Goal: Find contact information: Find contact information

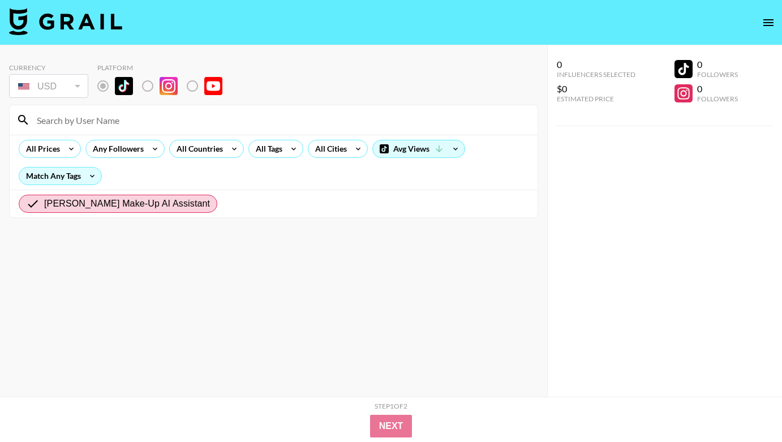
radio input "true"
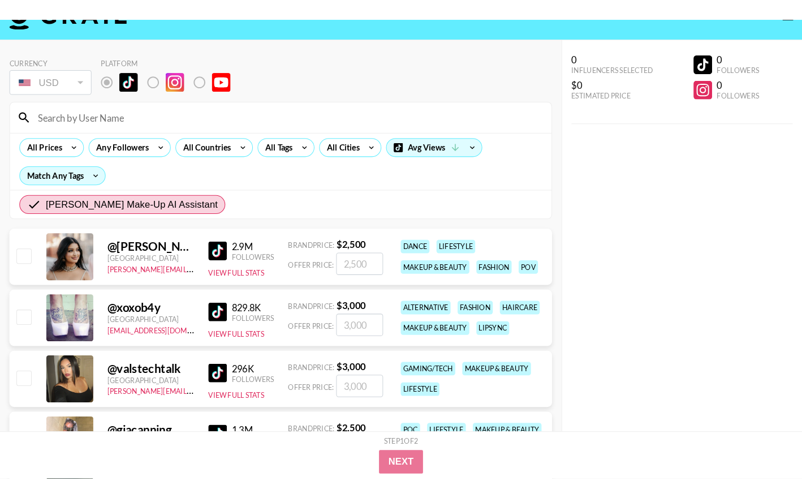
scroll to position [68, 0]
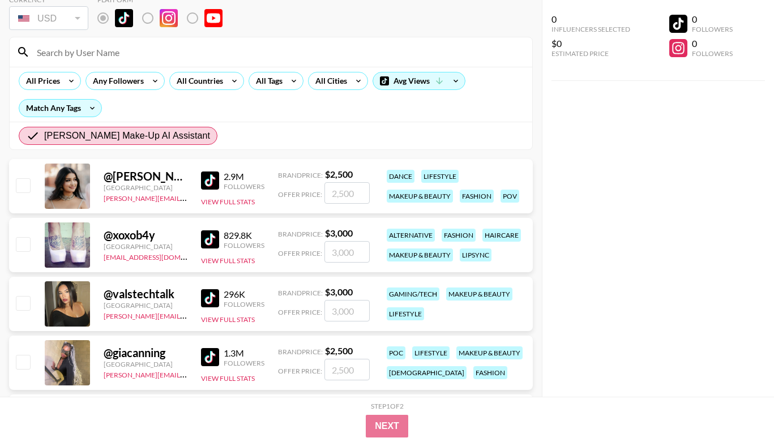
click at [64, 182] on div at bounding box center [67, 186] width 45 height 45
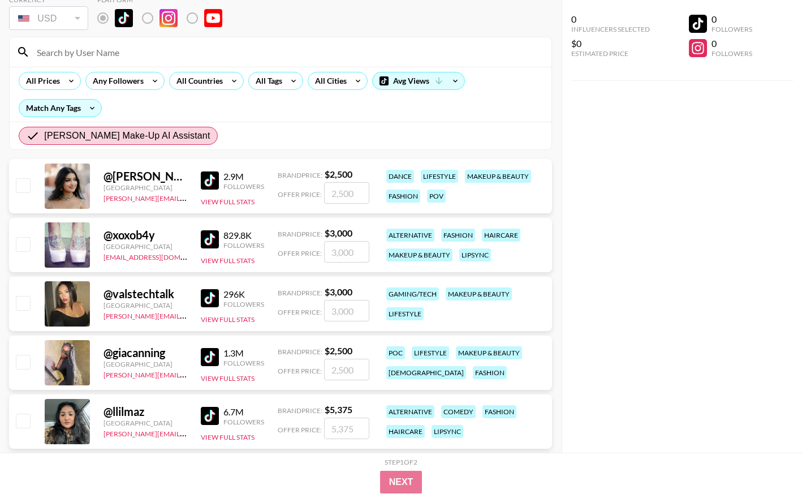
click at [122, 172] on div "@ [PERSON_NAME].reghuram" at bounding box center [146, 176] width 84 height 14
click at [70, 183] on div at bounding box center [67, 186] width 45 height 45
click at [162, 173] on div "@ [PERSON_NAME].reghuram" at bounding box center [146, 176] width 84 height 14
click at [97, 176] on div "@ [PERSON_NAME].reghuram [GEOGRAPHIC_DATA] [PERSON_NAME][EMAIL_ADDRESS][DOMAIN_…" at bounding box center [280, 186] width 543 height 54
click at [212, 183] on img at bounding box center [210, 180] width 18 height 18
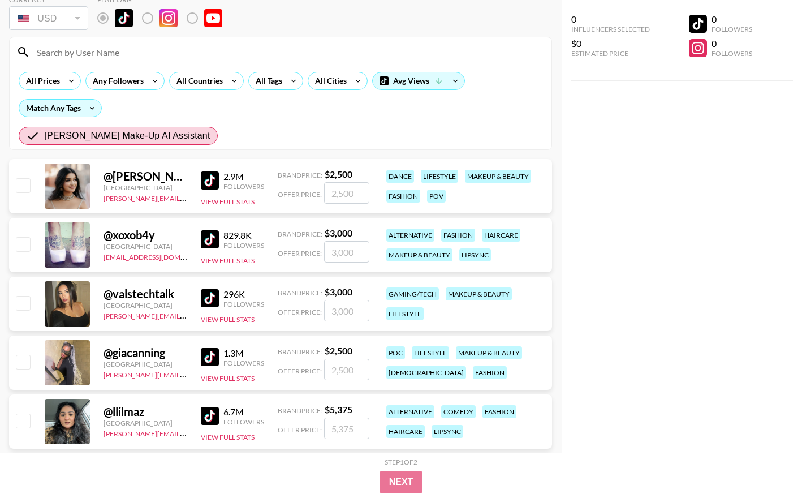
click at [214, 234] on img at bounding box center [210, 239] width 18 height 18
click at [213, 298] on img at bounding box center [210, 298] width 18 height 18
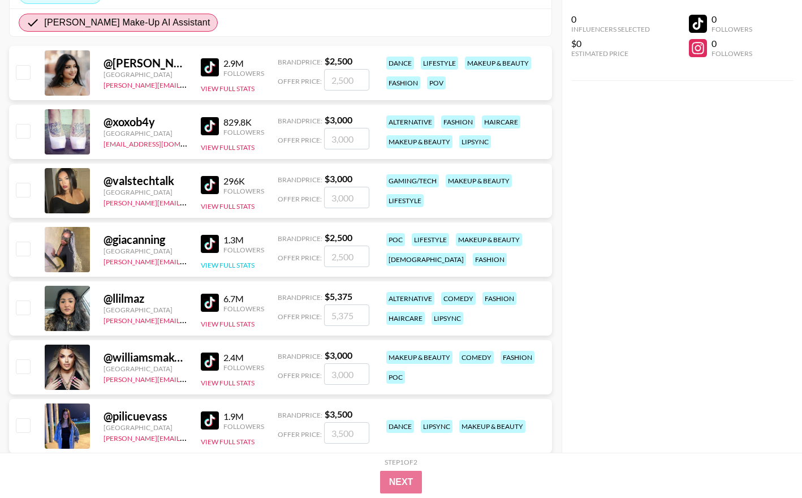
scroll to position [204, 0]
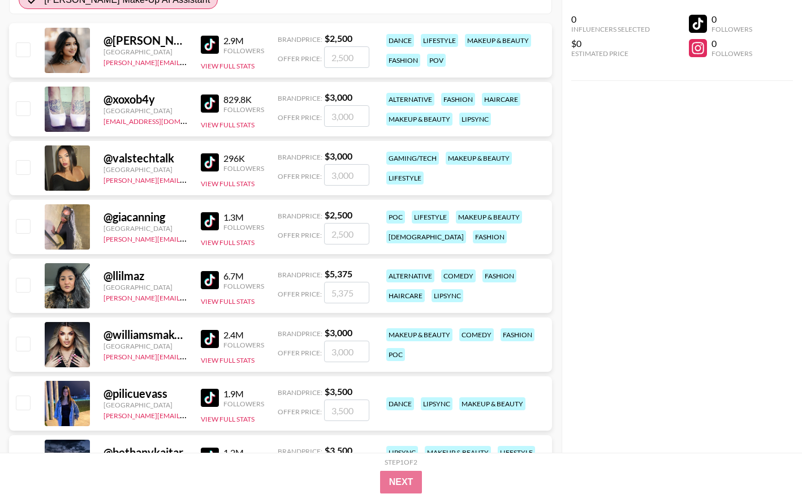
click at [213, 218] on img at bounding box center [210, 221] width 18 height 18
click at [212, 276] on img at bounding box center [210, 280] width 18 height 18
click at [212, 334] on img at bounding box center [210, 339] width 18 height 18
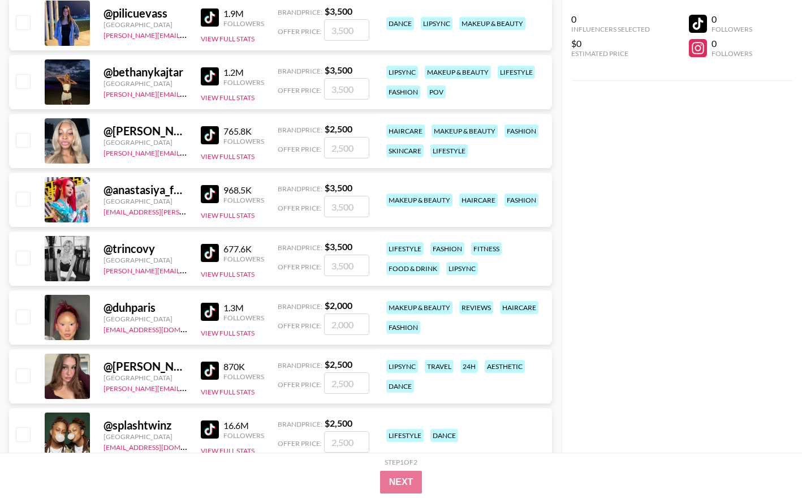
scroll to position [543, 0]
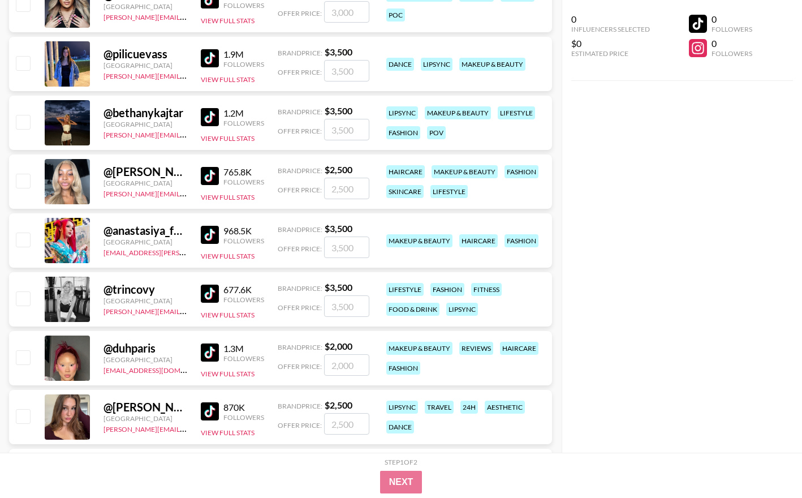
drag, startPoint x: 320, startPoint y: 51, endPoint x: 360, endPoint y: 53, distance: 40.2
click at [351, 53] on div "Brand Price: $ 3,500" at bounding box center [324, 51] width 92 height 11
click at [251, 163] on div "765.8K Followers View Full Stats" at bounding box center [232, 182] width 63 height 40
click at [208, 170] on img at bounding box center [210, 176] width 18 height 18
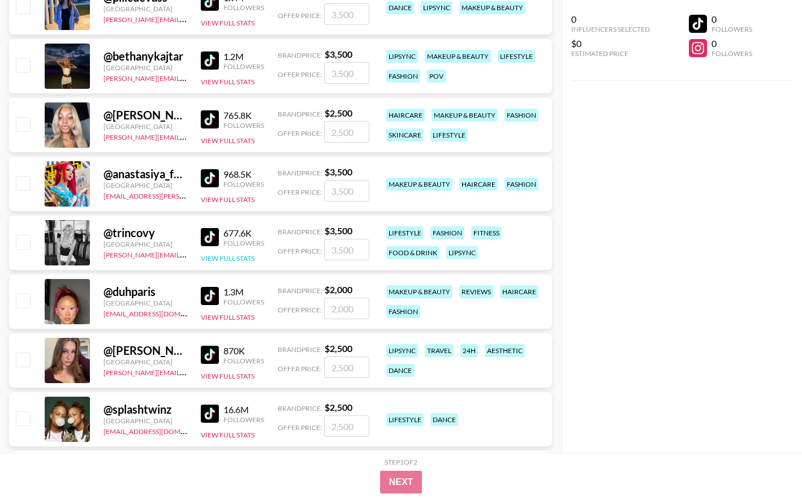
scroll to position [679, 0]
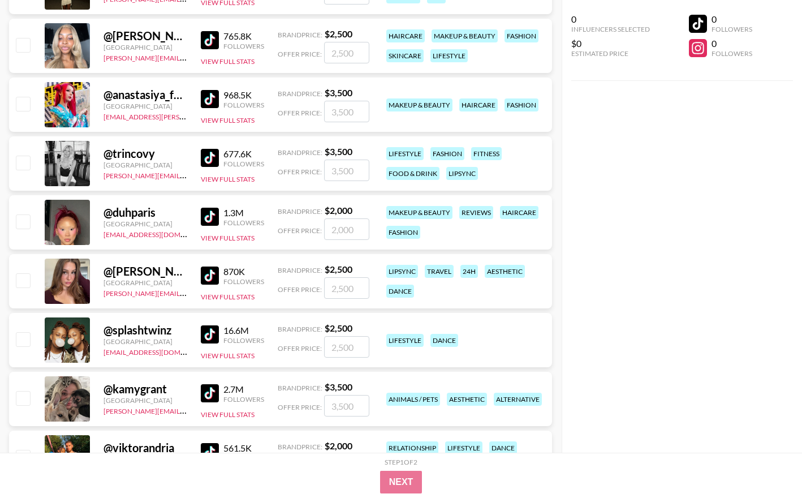
click at [211, 218] on img at bounding box center [210, 217] width 18 height 18
click at [209, 276] on img at bounding box center [210, 276] width 18 height 18
click at [207, 331] on img at bounding box center [210, 334] width 18 height 18
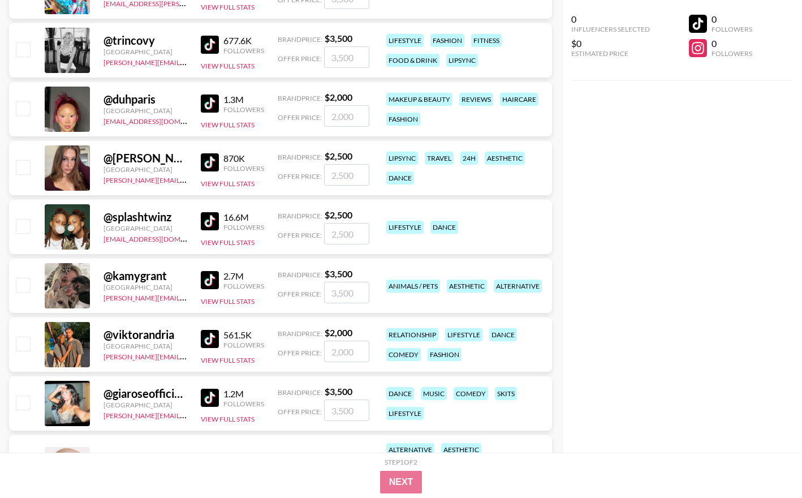
scroll to position [815, 0]
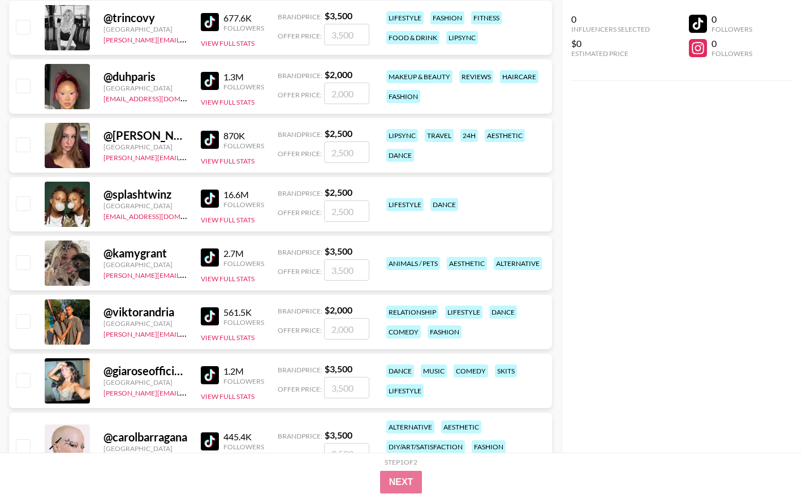
click at [208, 315] on img at bounding box center [210, 316] width 18 height 18
